Goal: Task Accomplishment & Management: Use online tool/utility

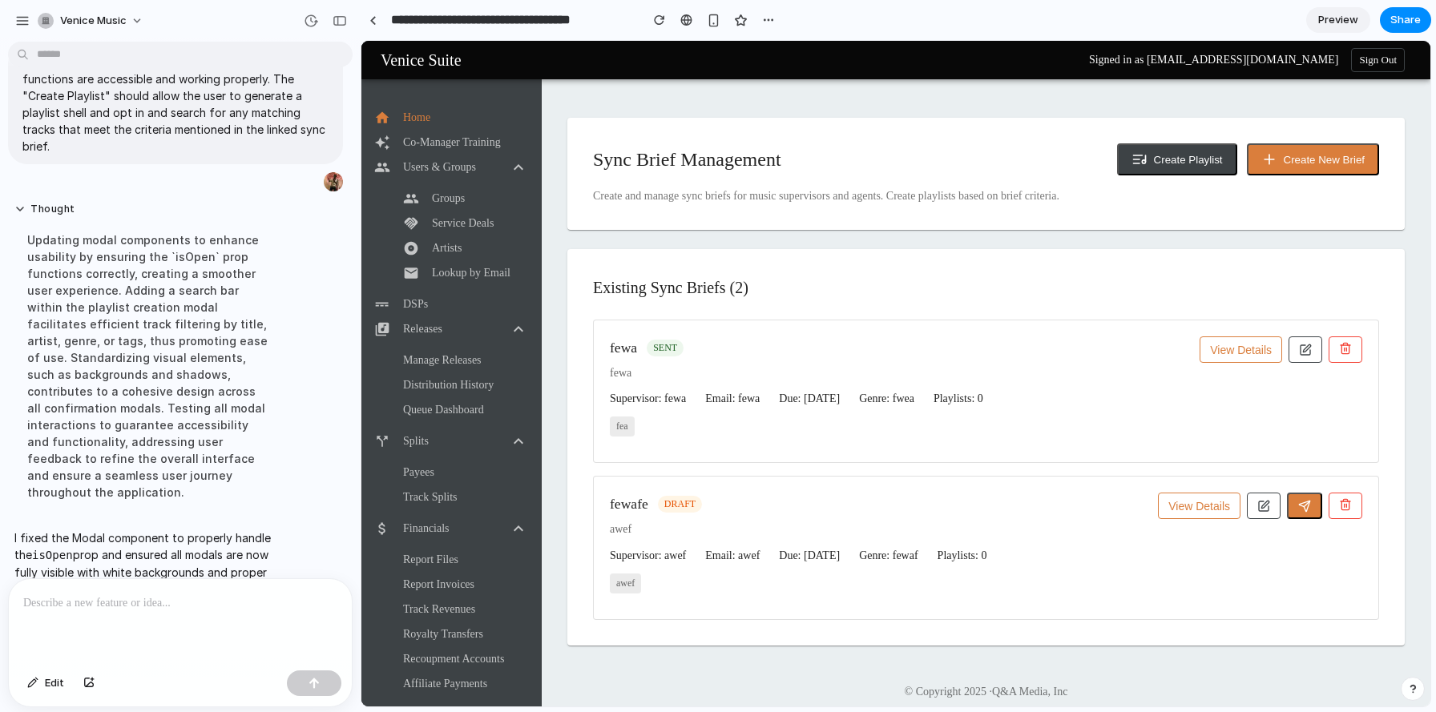
scroll to position [215, 0]
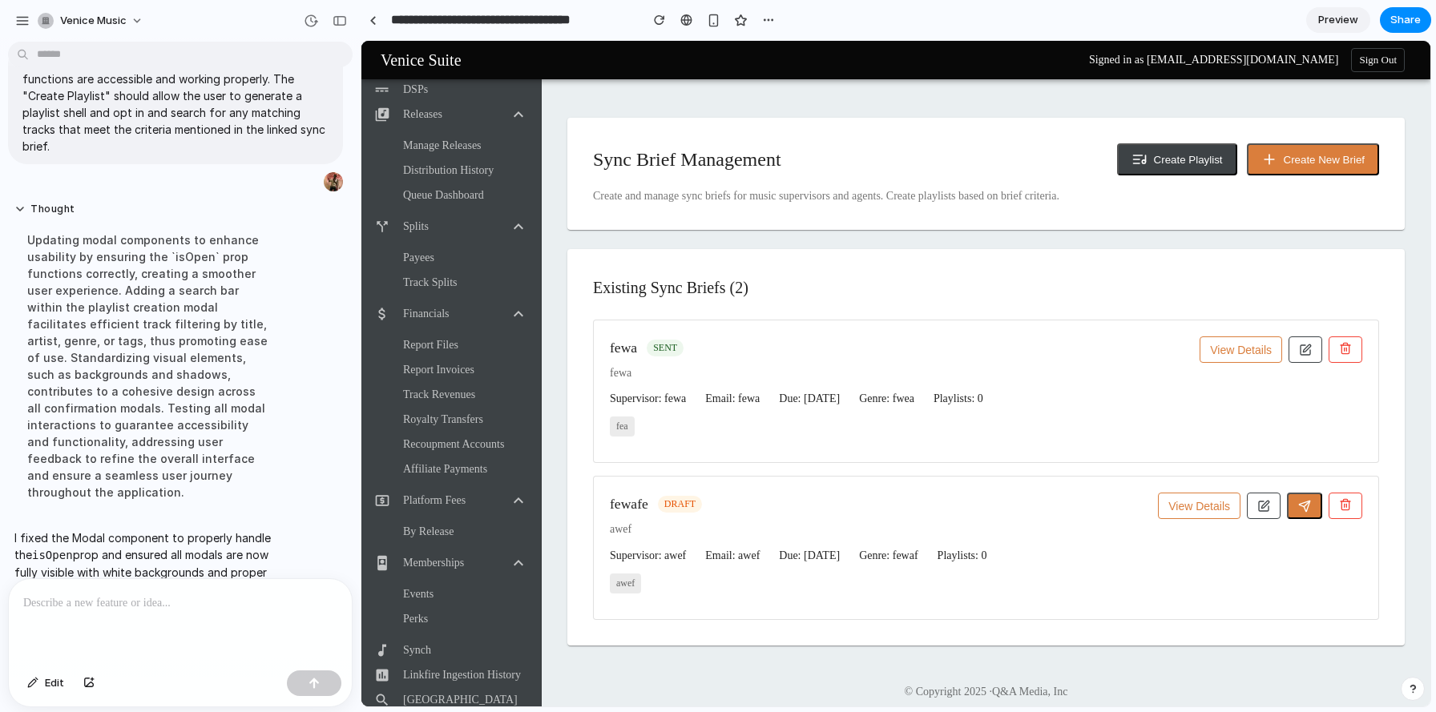
click at [1217, 511] on button "View Details" at bounding box center [1199, 506] width 83 height 26
click at [1217, 509] on button "Hide Details" at bounding box center [1200, 506] width 81 height 26
click at [1262, 508] on icon "button" at bounding box center [1264, 504] width 7 height 7
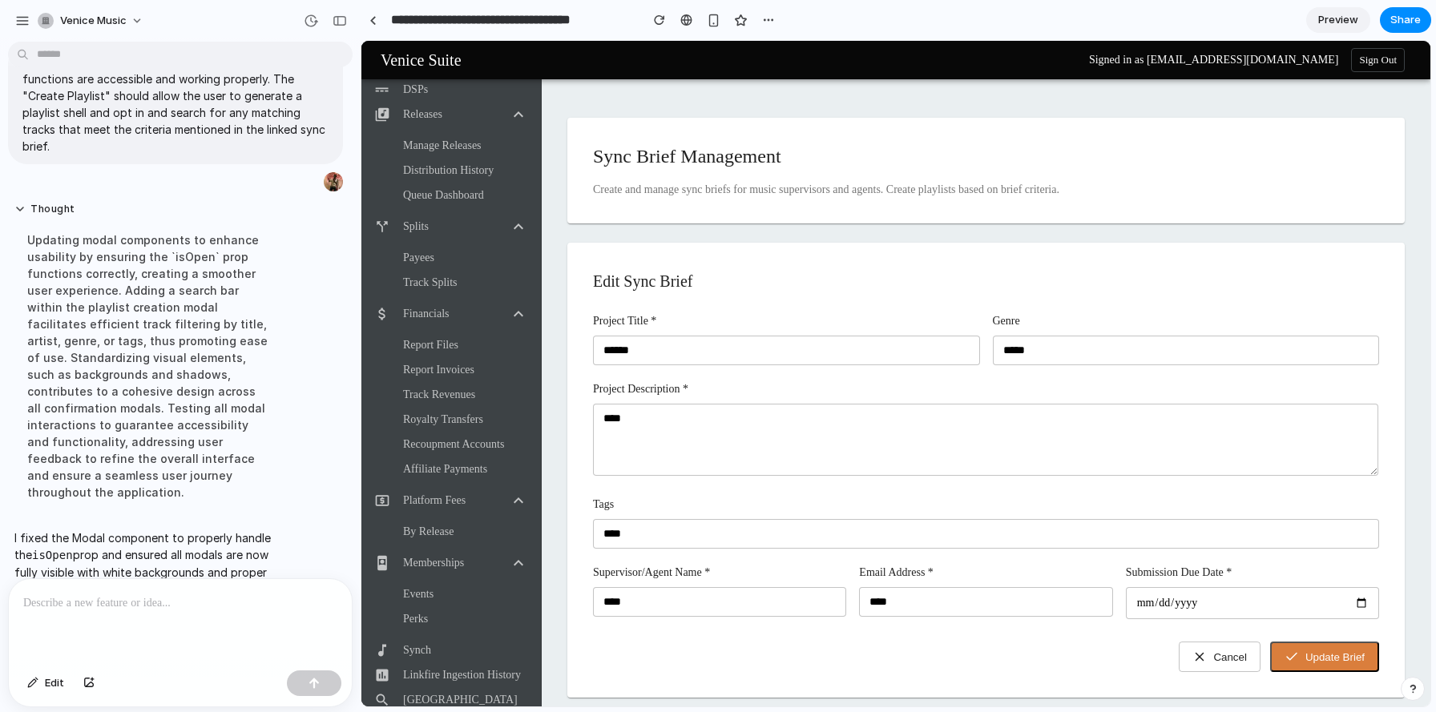
click at [1221, 649] on button "Cancel" at bounding box center [1220, 657] width 82 height 30
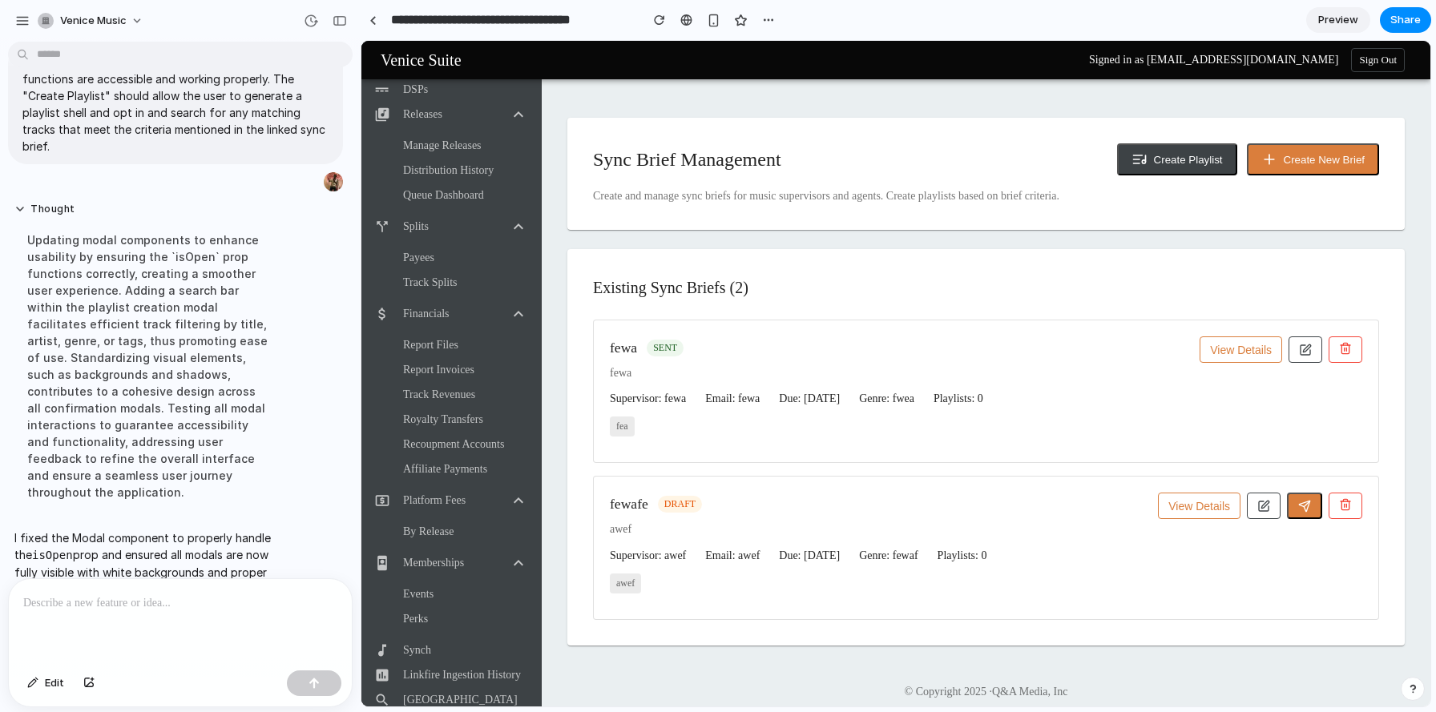
click at [1306, 516] on button "button" at bounding box center [1304, 506] width 35 height 26
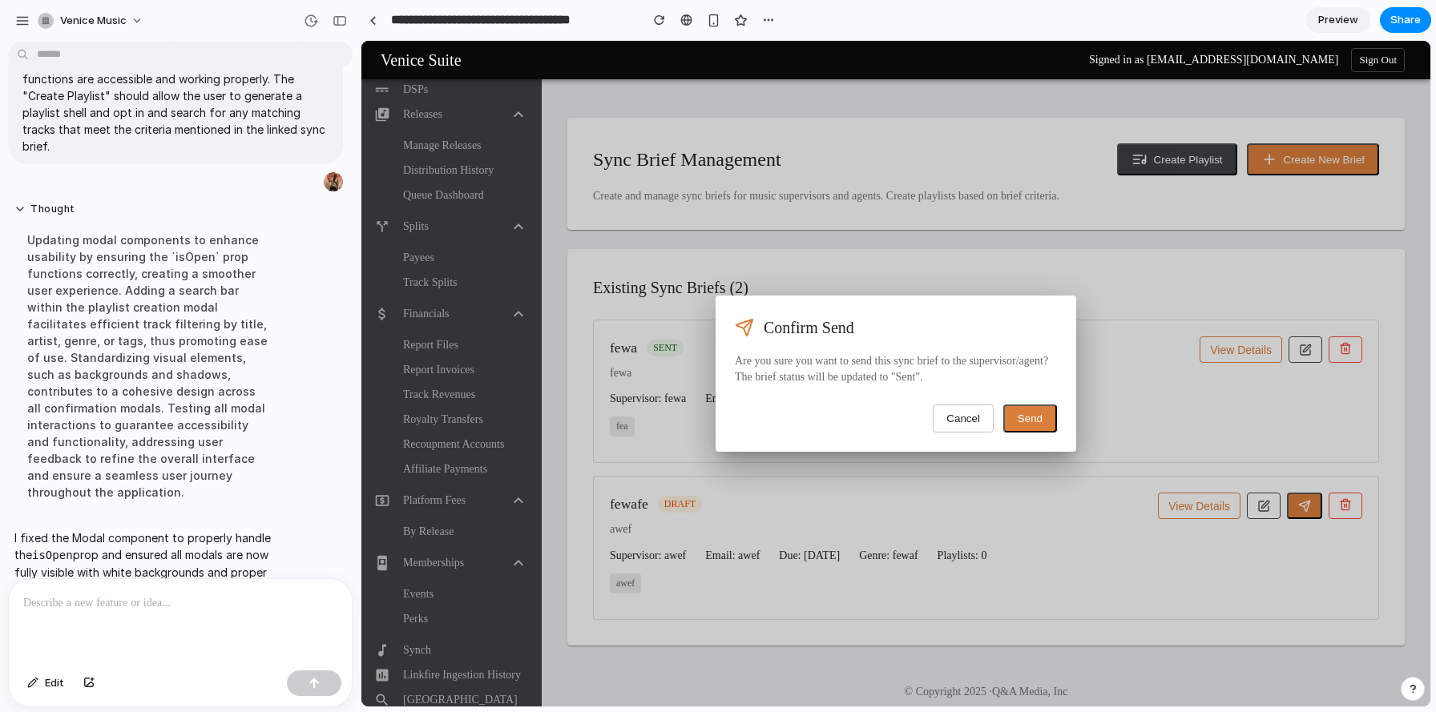
click at [1041, 415] on button "Send" at bounding box center [1030, 419] width 54 height 28
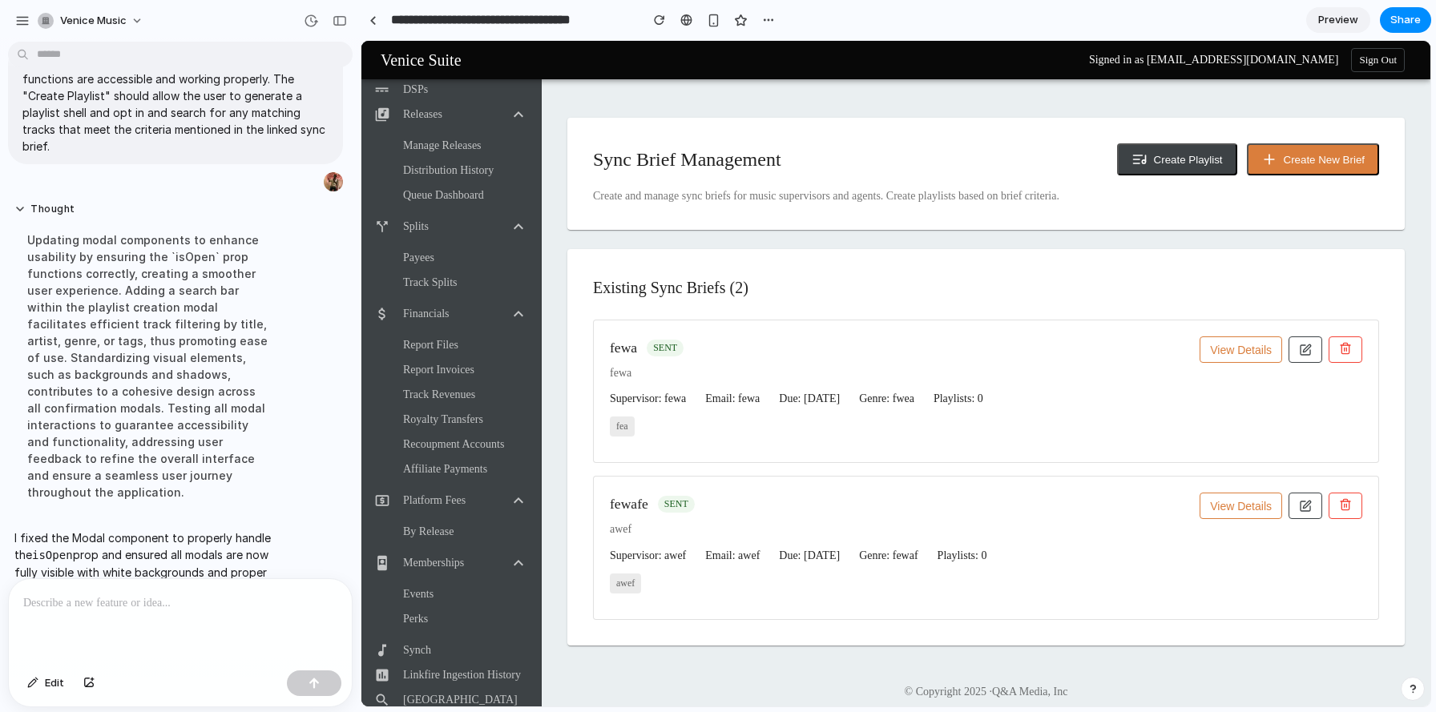
click at [1210, 165] on button "Create Playlist" at bounding box center [1177, 159] width 120 height 32
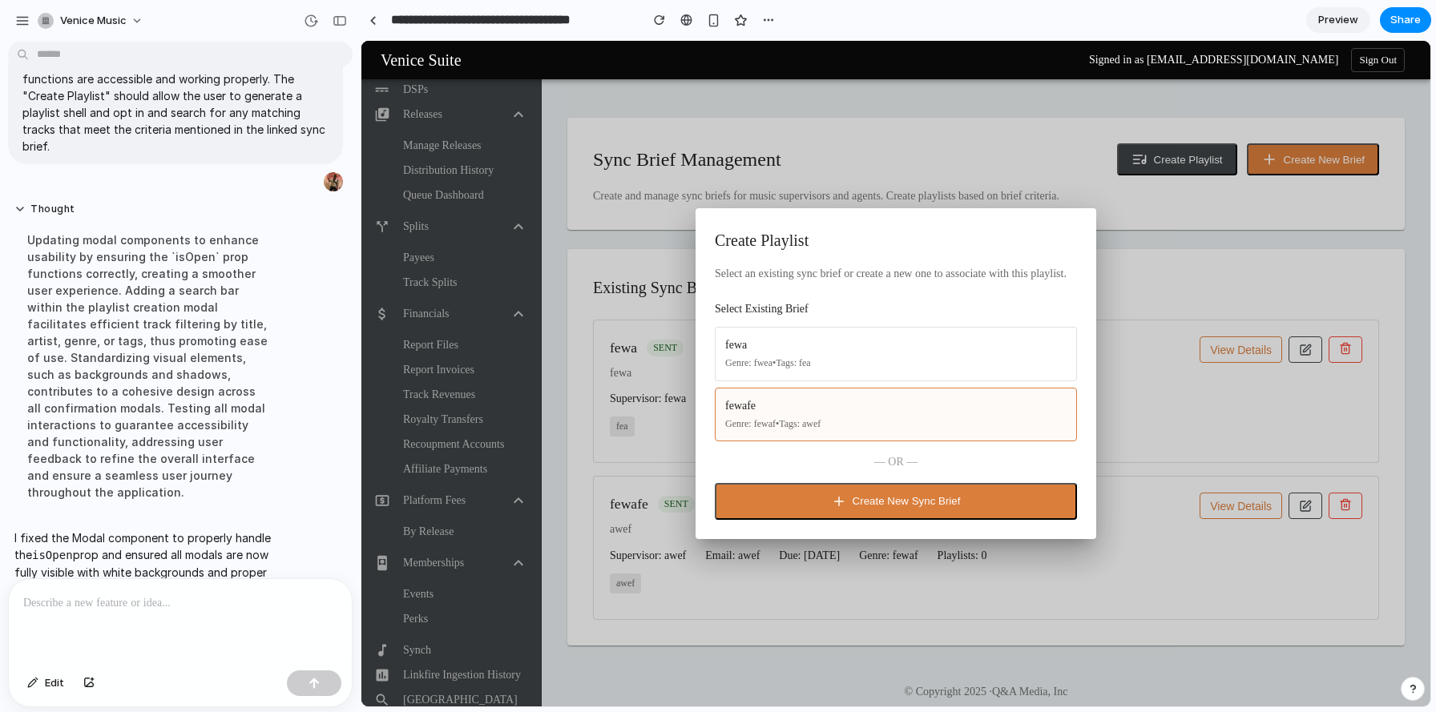
click at [930, 414] on div "fewafe Genre: fewaf • Tags: awef" at bounding box center [896, 415] width 362 height 54
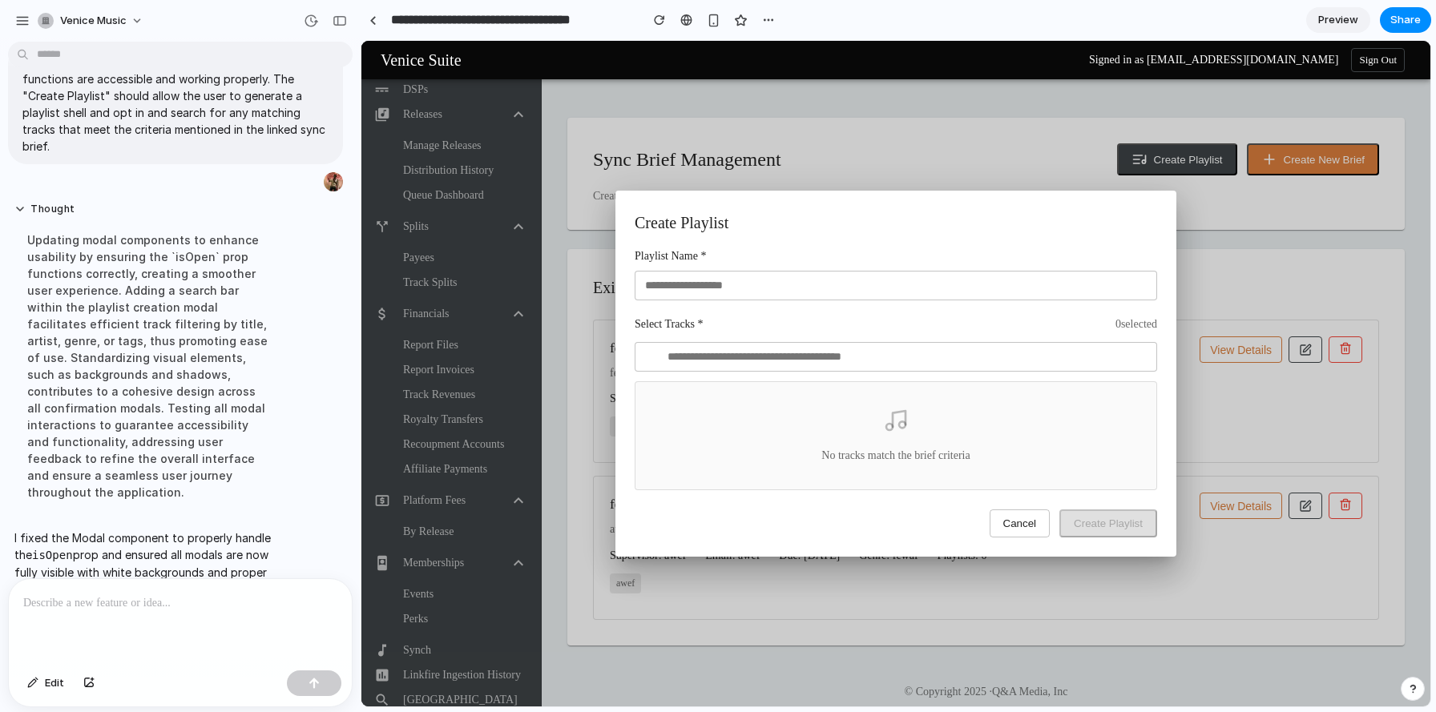
click at [889, 361] on input "text" at bounding box center [896, 357] width 523 height 30
click at [870, 291] on input "text" at bounding box center [896, 286] width 523 height 30
type input "*****"
click at [999, 326] on div "Select Tracks * 0 selected" at bounding box center [896, 325] width 523 height 16
click at [969, 355] on input "text" at bounding box center [896, 357] width 523 height 30
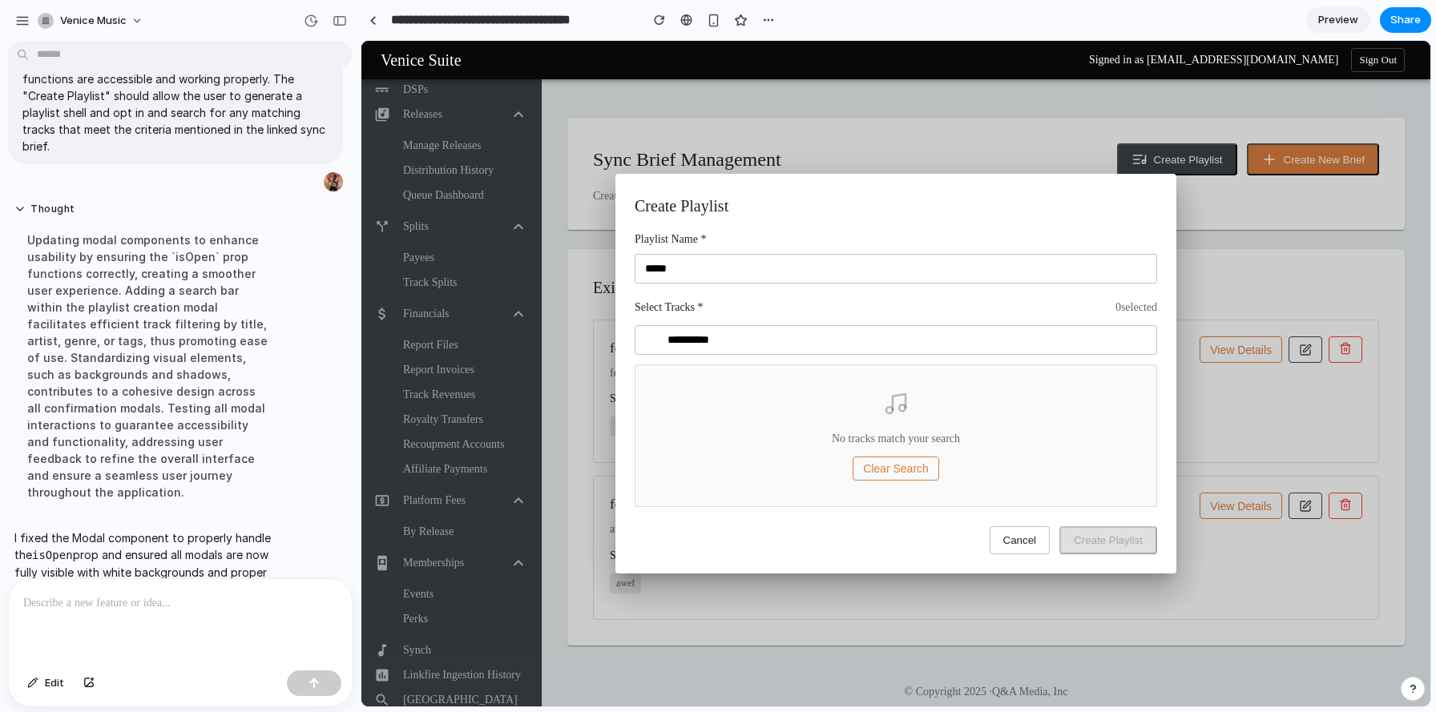
type input "**********"
click at [1172, 349] on div "**********" at bounding box center [896, 374] width 561 height 400
click at [1009, 482] on div "No tracks match your search Clear Search" at bounding box center [896, 436] width 523 height 143
click at [864, 377] on div "No tracks match your search Clear Search" at bounding box center [896, 436] width 523 height 143
click at [894, 470] on button "Clear Search" at bounding box center [896, 469] width 87 height 24
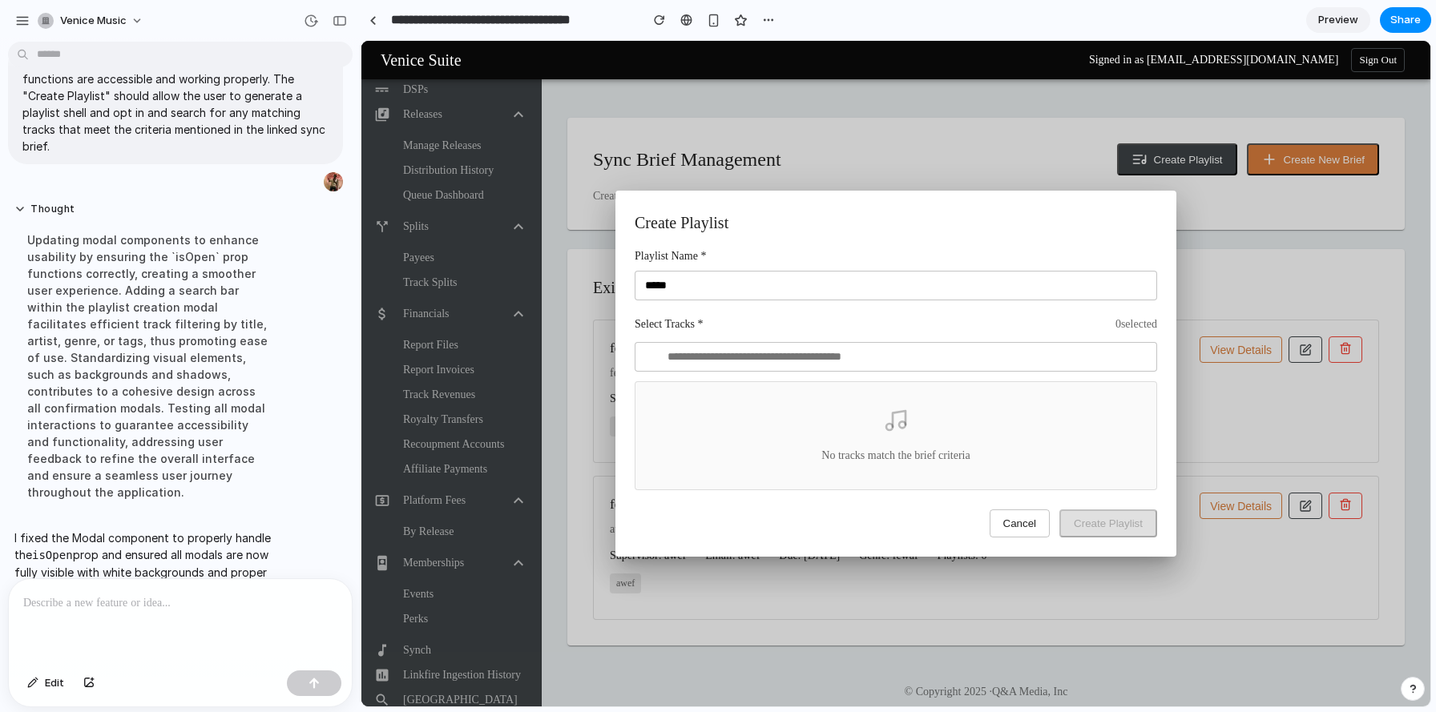
click at [865, 363] on input "text" at bounding box center [896, 357] width 523 height 30
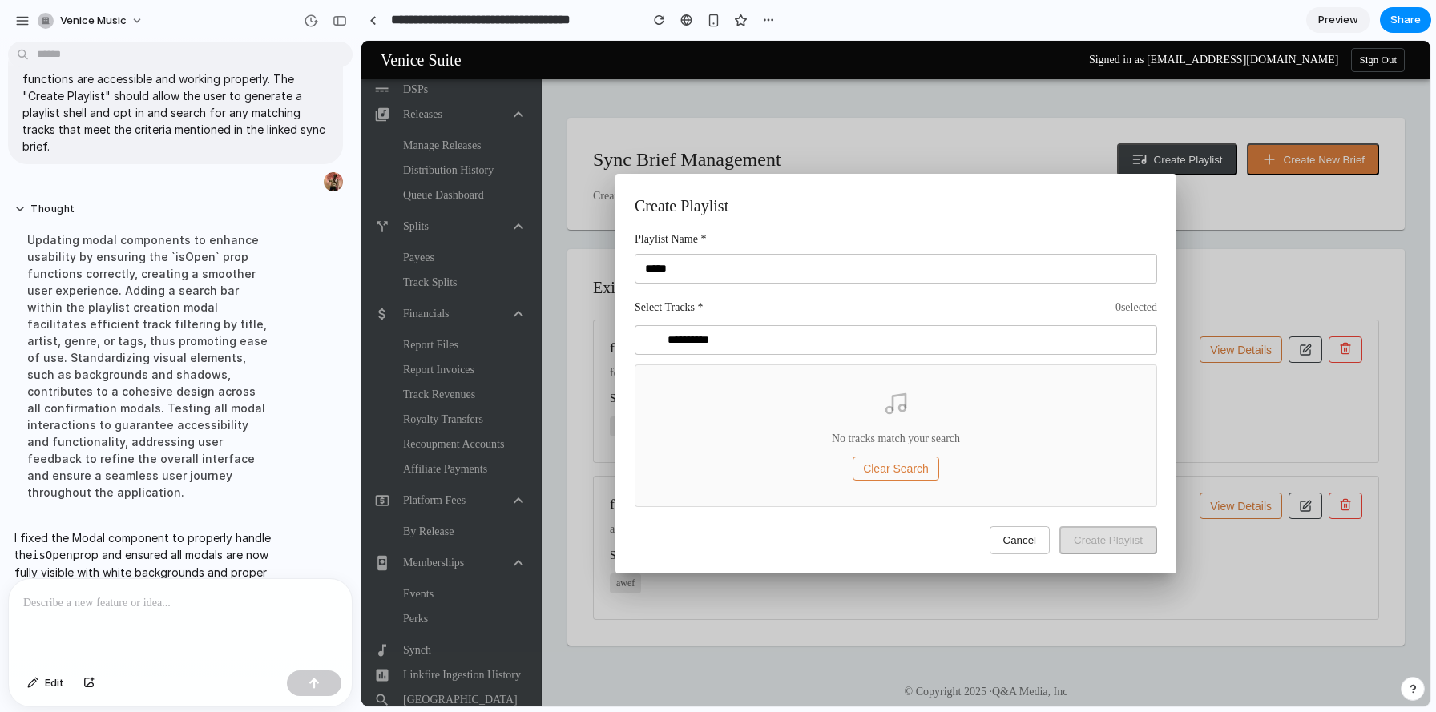
type input "**********"
click at [1154, 415] on div "No tracks match your search Clear Search" at bounding box center [896, 436] width 523 height 143
click at [1025, 418] on div "No tracks match your search Clear Search" at bounding box center [896, 436] width 523 height 143
click at [1018, 543] on button "Cancel" at bounding box center [1020, 541] width 61 height 28
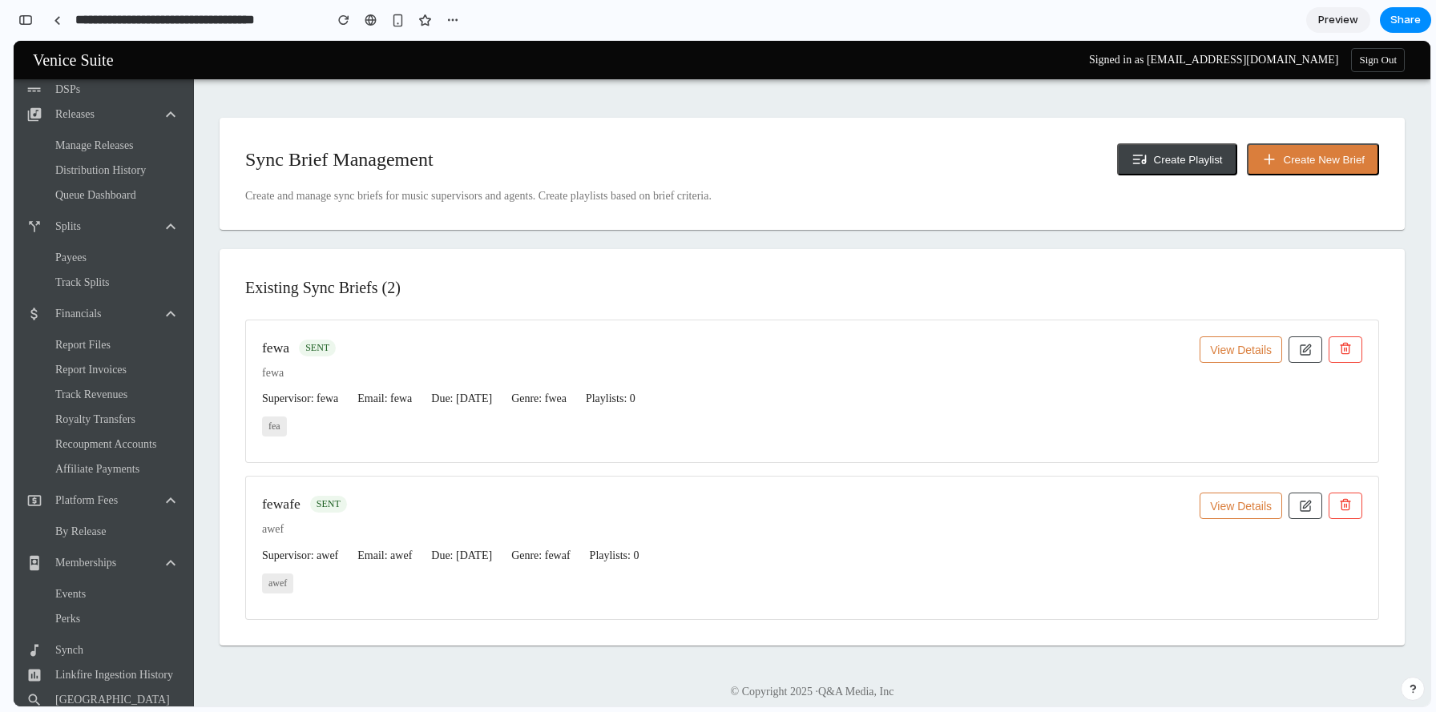
scroll to position [2738, 0]
click at [346, 17] on div "button" at bounding box center [343, 19] width 11 height 11
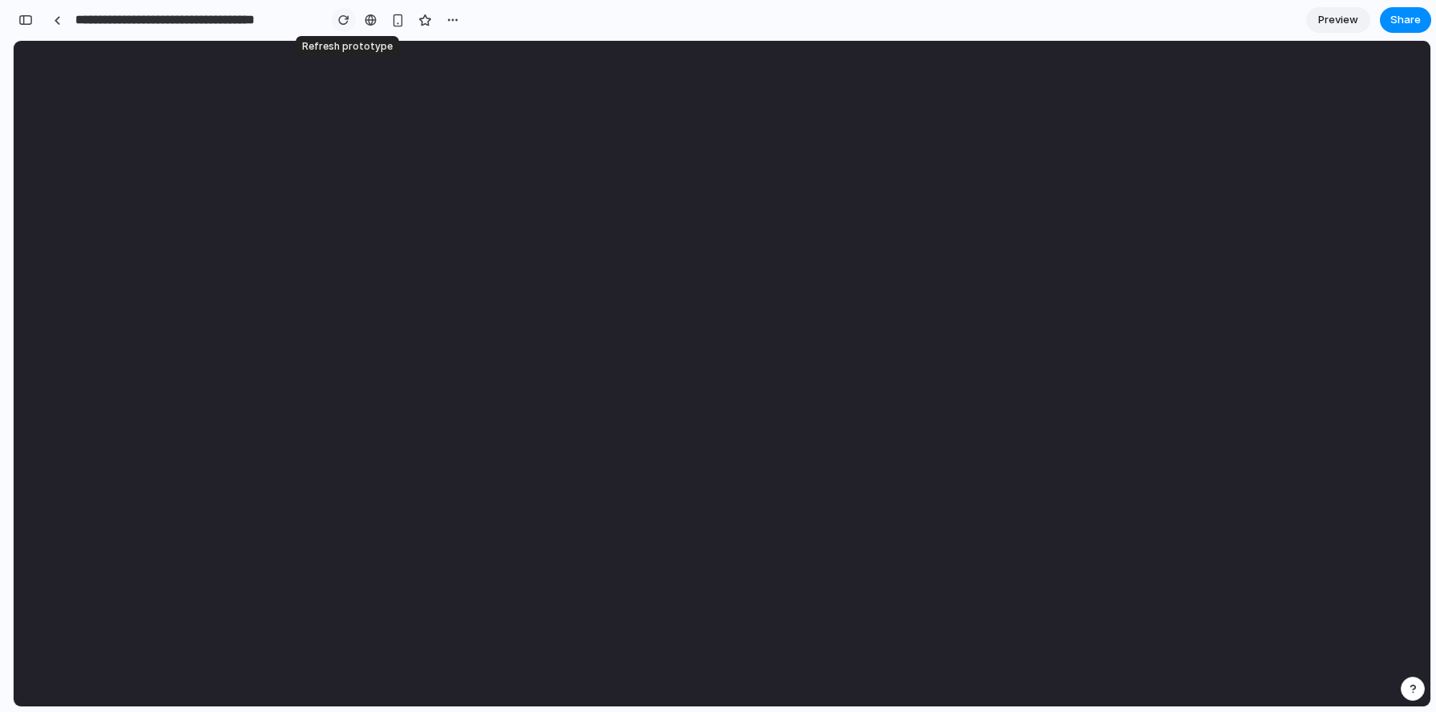
scroll to position [0, 0]
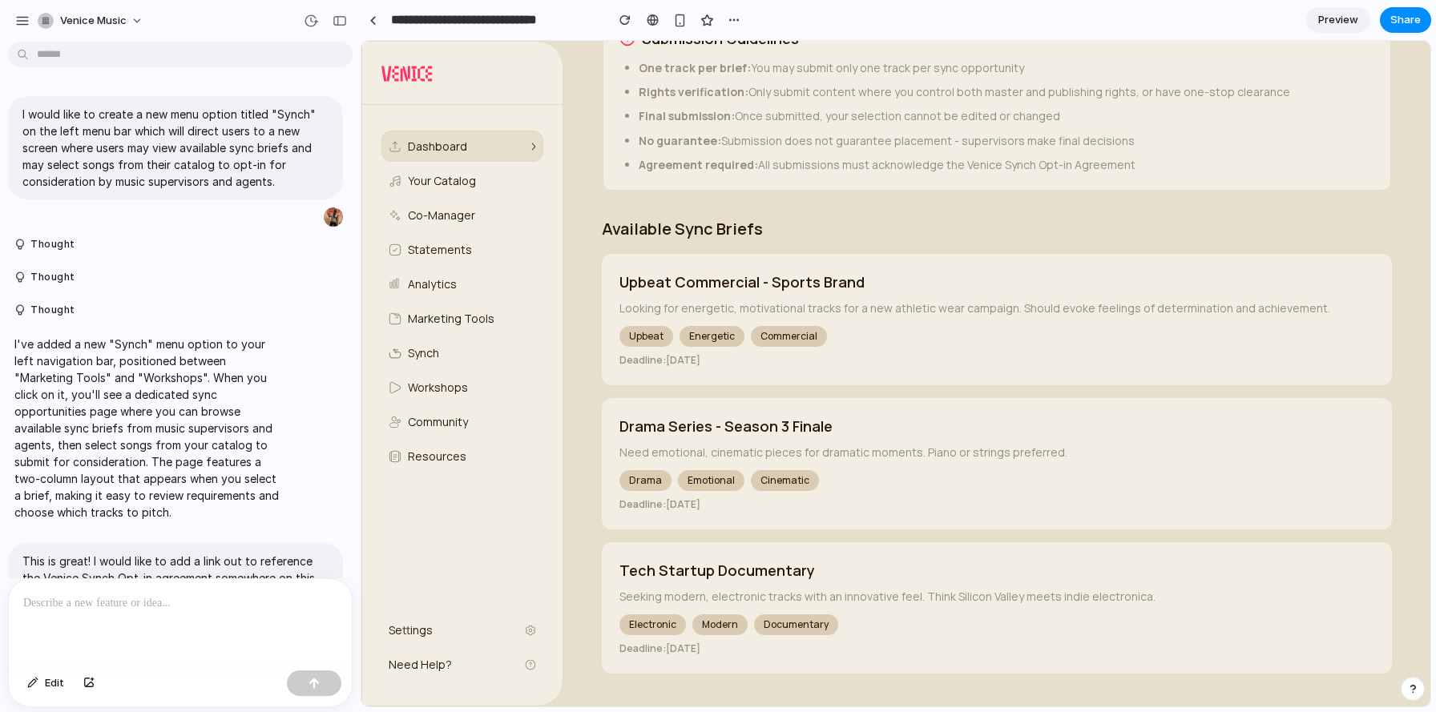
scroll to position [481, 0]
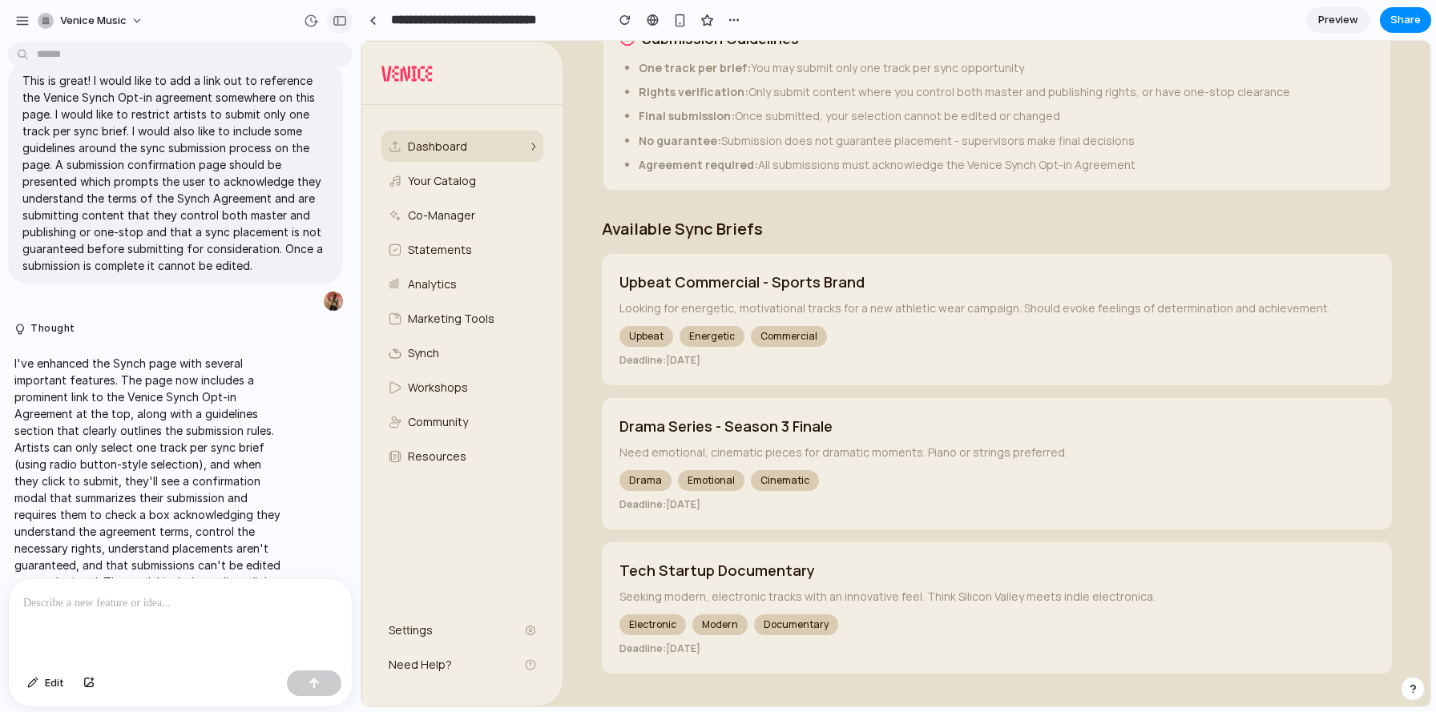
click at [340, 19] on div "button" at bounding box center [340, 20] width 14 height 11
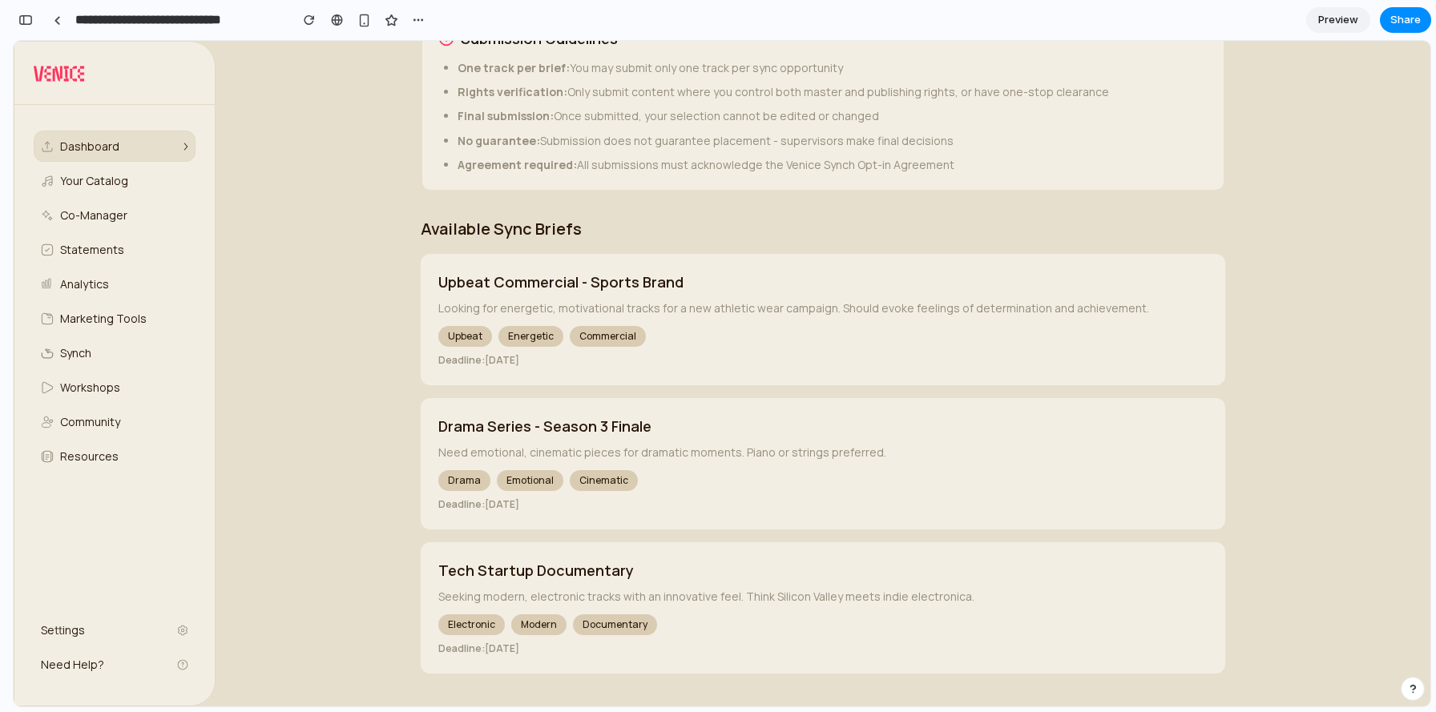
scroll to position [885, 0]
click at [313, 19] on div "button" at bounding box center [309, 19] width 11 height 11
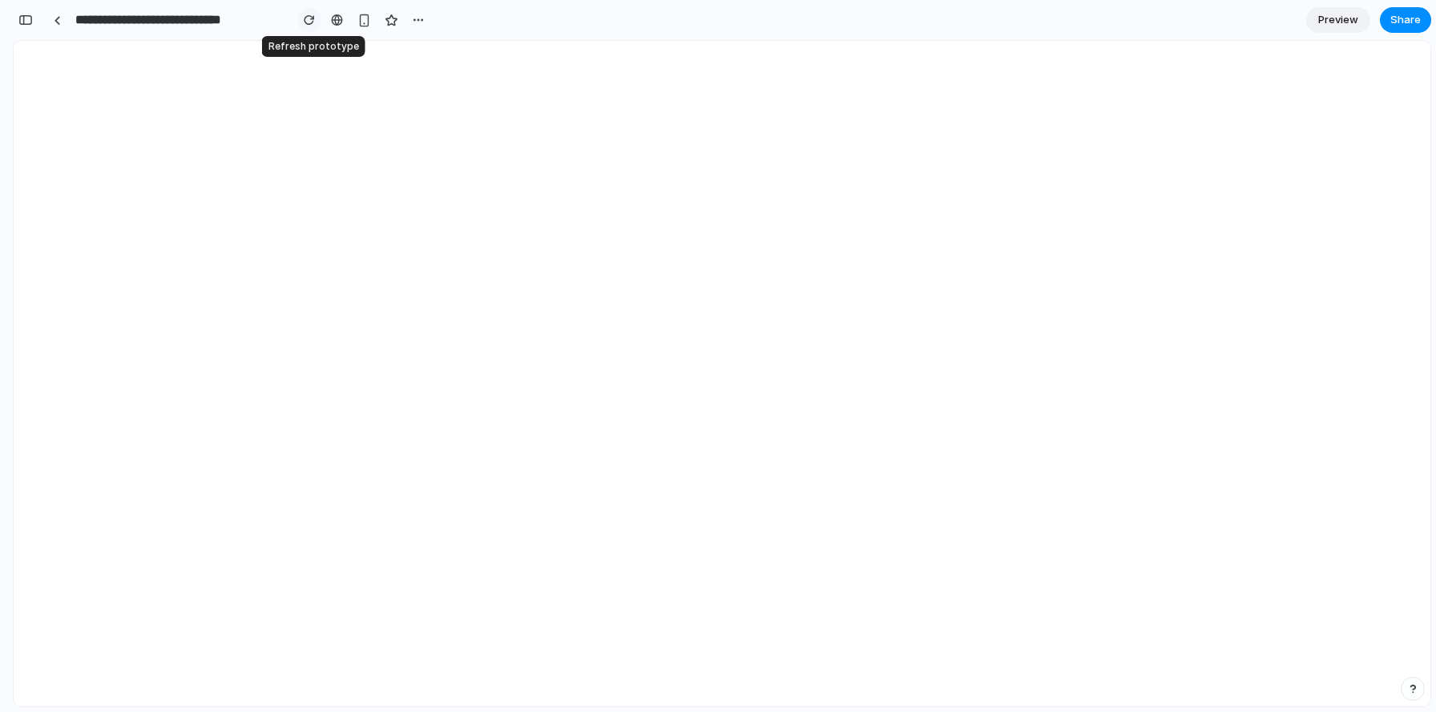
scroll to position [0, 0]
